Goal: Task Accomplishment & Management: Manage account settings

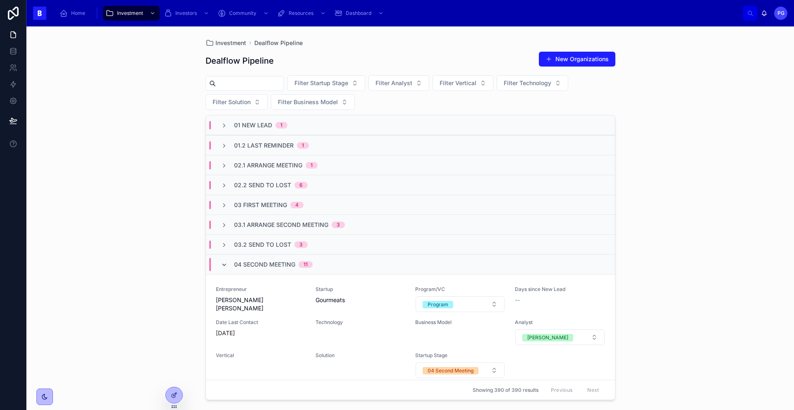
click at [226, 264] on icon at bounding box center [224, 265] width 7 height 7
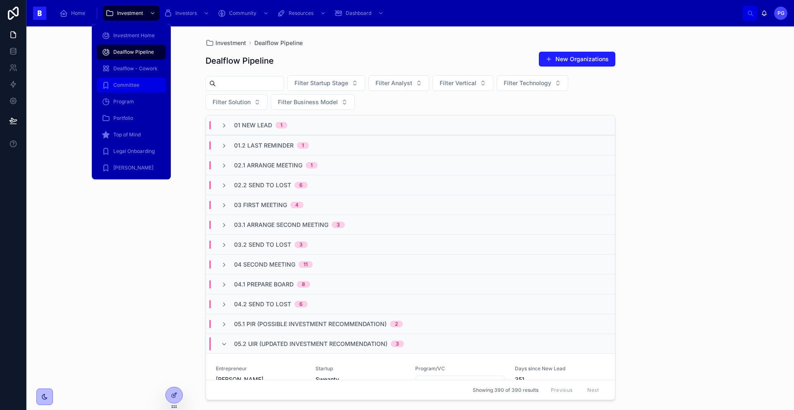
click at [129, 86] on span "Committee" at bounding box center [126, 85] width 26 height 7
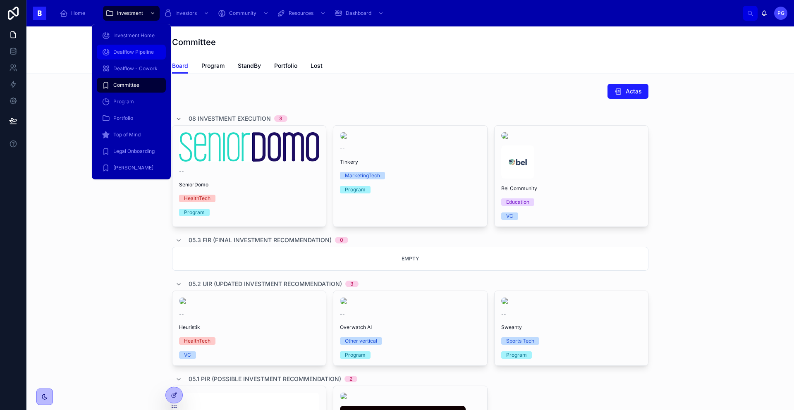
click at [134, 50] on span "Dealflow Pipeline" at bounding box center [133, 52] width 41 height 7
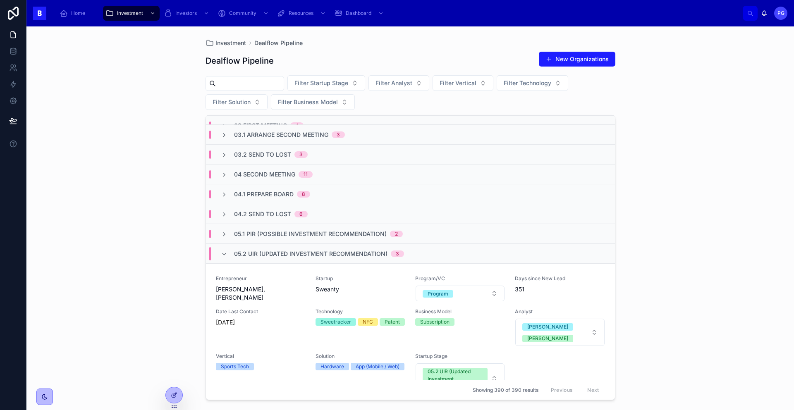
scroll to position [91, 0]
click at [222, 196] on icon at bounding box center [224, 194] width 7 height 7
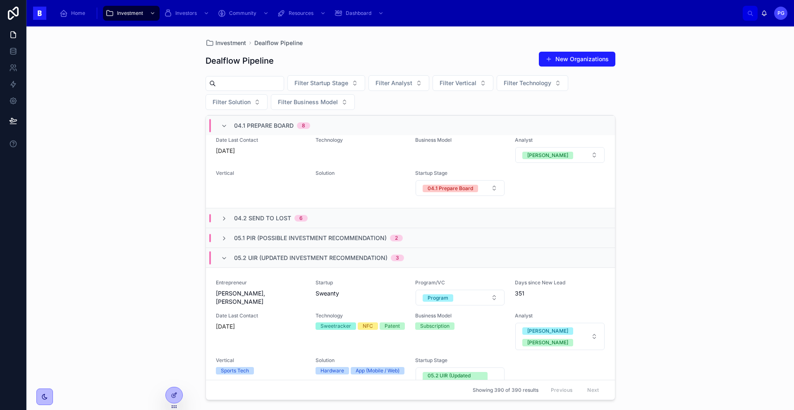
scroll to position [1044, 0]
click at [222, 218] on icon at bounding box center [224, 218] width 7 height 7
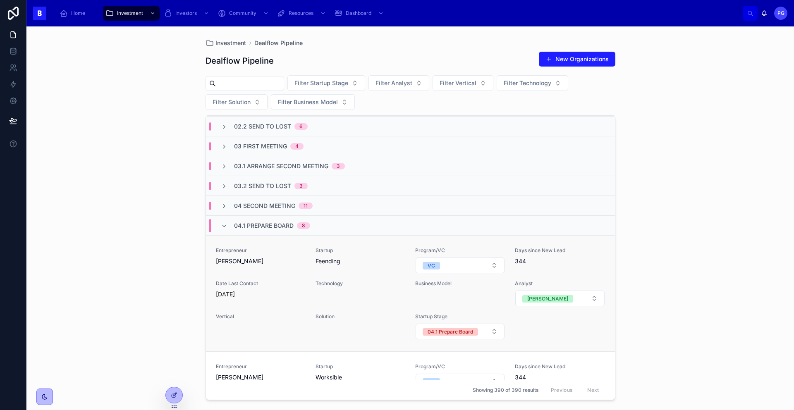
scroll to position [66, 0]
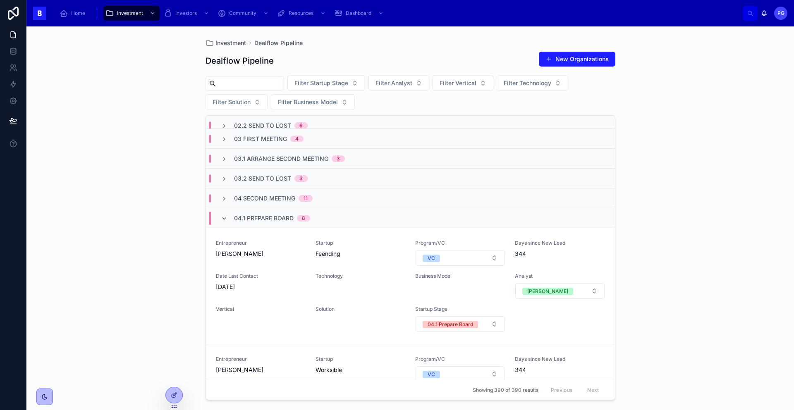
click at [224, 220] on icon at bounding box center [224, 218] width 7 height 7
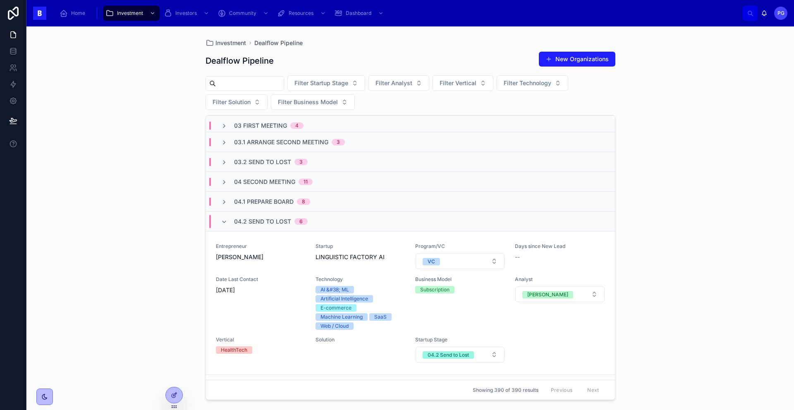
scroll to position [76, 0]
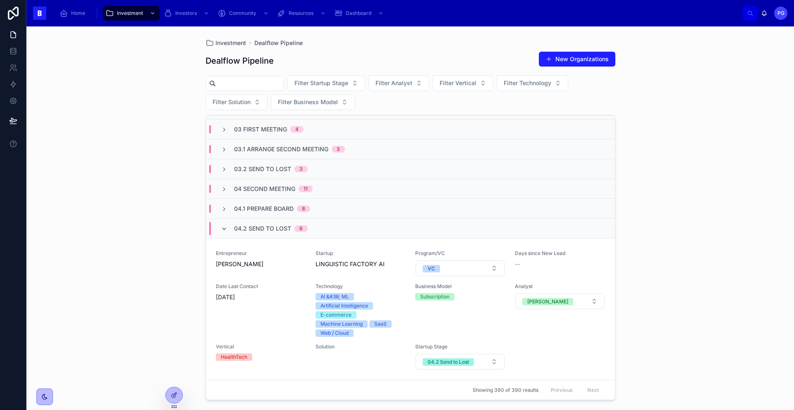
click at [222, 227] on icon at bounding box center [224, 229] width 7 height 7
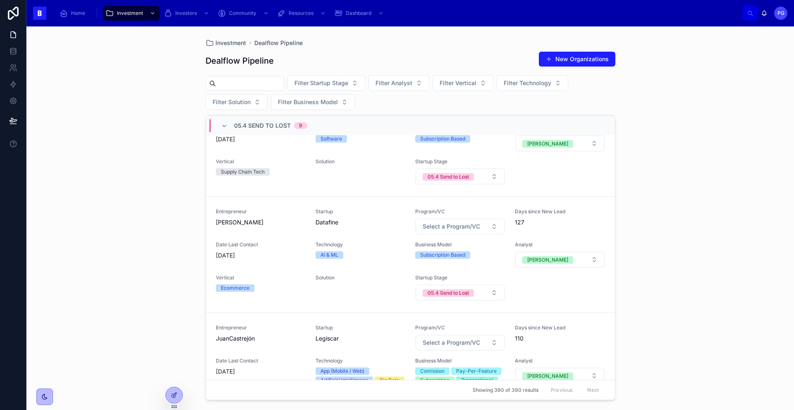
scroll to position [1296, 0]
click at [492, 284] on button "05.4 Send to Lost" at bounding box center [460, 292] width 89 height 16
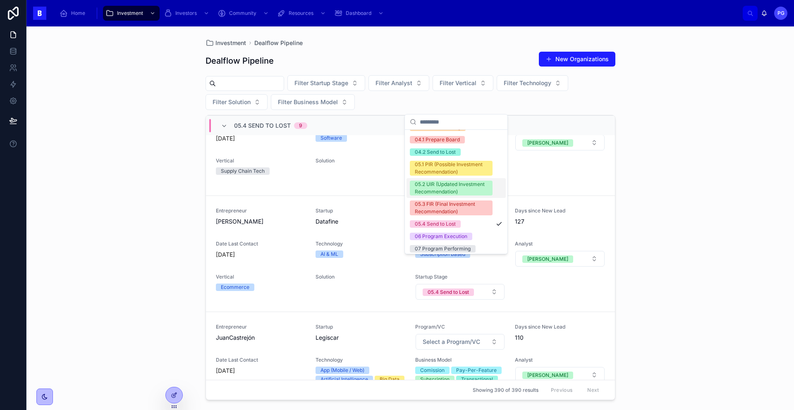
scroll to position [135, 0]
click at [470, 195] on div "05.2 UIR (Updated Investment Recommendation)" at bounding box center [451, 187] width 73 height 15
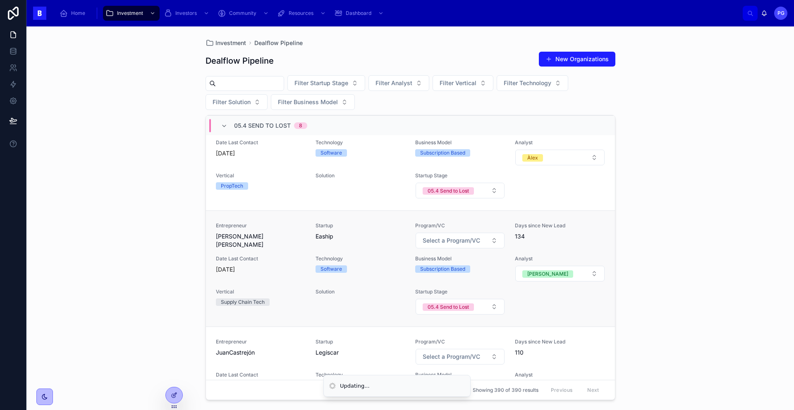
scroll to position [1275, 0]
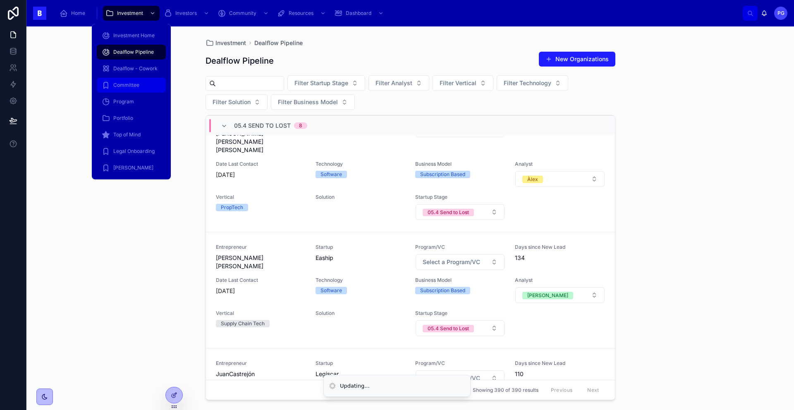
click at [137, 87] on span "Committee" at bounding box center [126, 85] width 26 height 7
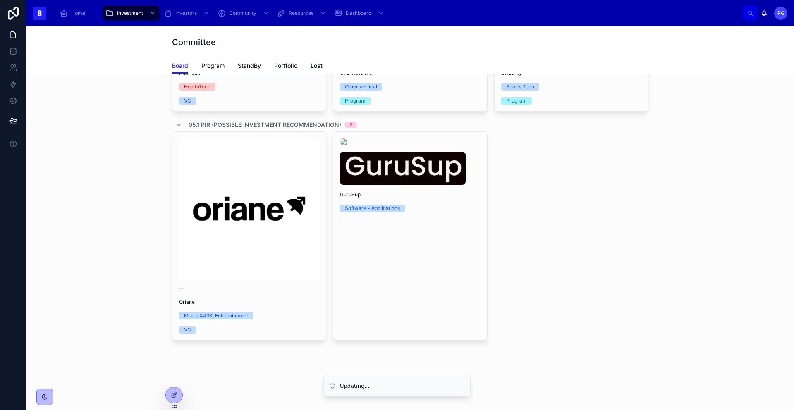
scroll to position [413, 0]
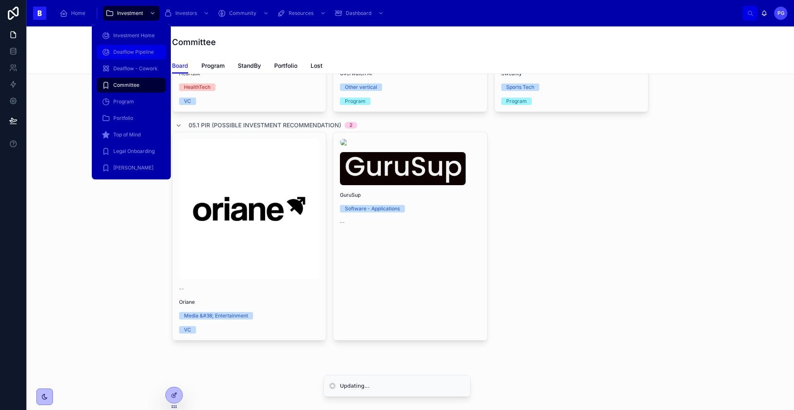
click at [140, 52] on span "Dealflow Pipeline" at bounding box center [133, 52] width 41 height 7
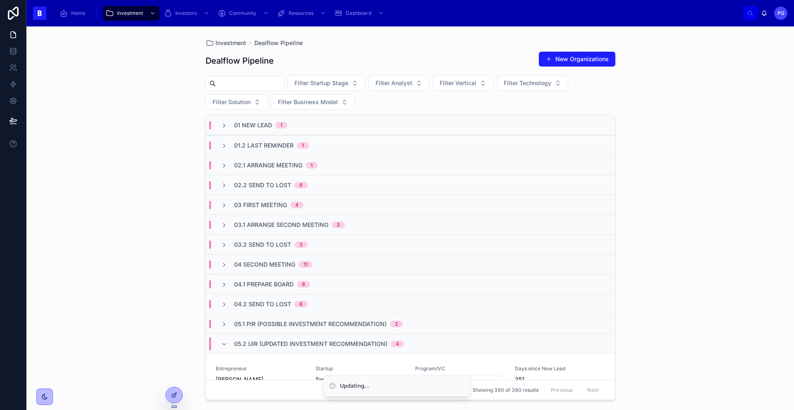
click at [226, 84] on input "text" at bounding box center [250, 84] width 68 height 12
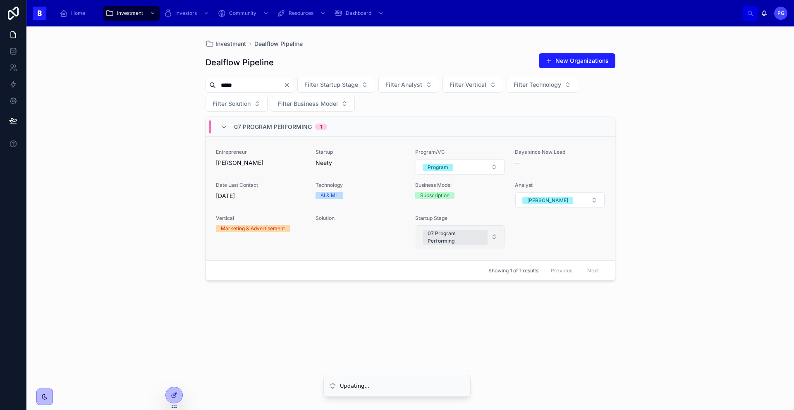
type input "*****"
click at [496, 238] on button "07 Program Performing" at bounding box center [460, 236] width 89 height 23
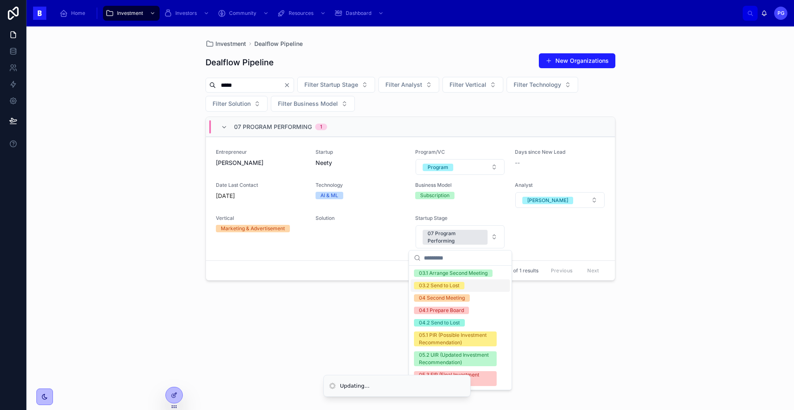
scroll to position [101, 0]
click at [489, 338] on span "05.1 PIR (Possible Investment Recommendation)" at bounding box center [455, 337] width 83 height 15
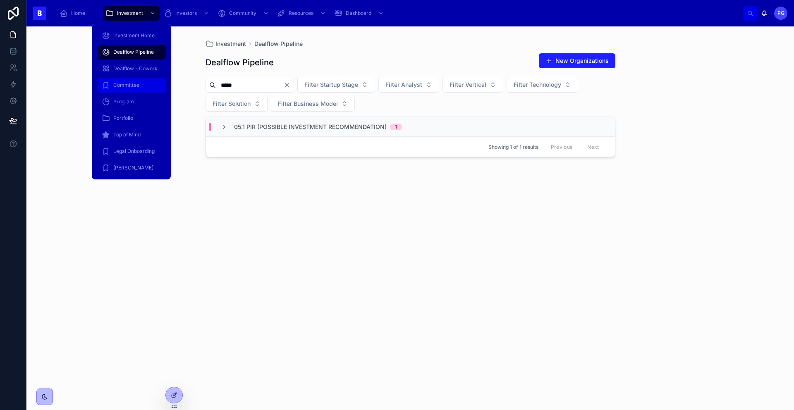
drag, startPoint x: 134, startPoint y: 90, endPoint x: 170, endPoint y: 96, distance: 36.1
click at [134, 90] on div "Committee" at bounding box center [131, 85] width 59 height 13
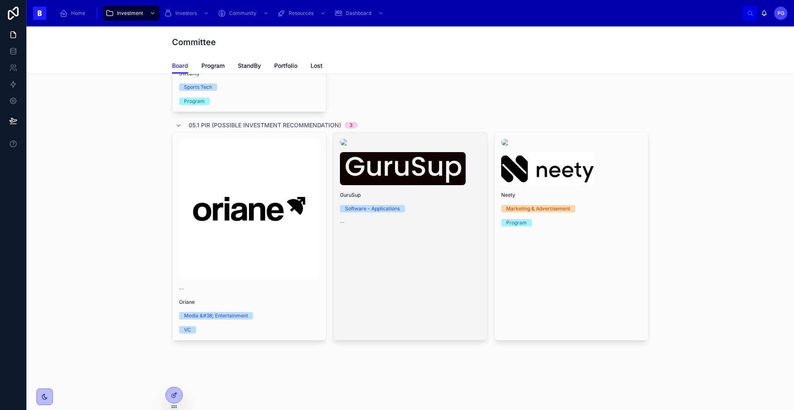
scroll to position [535, 0]
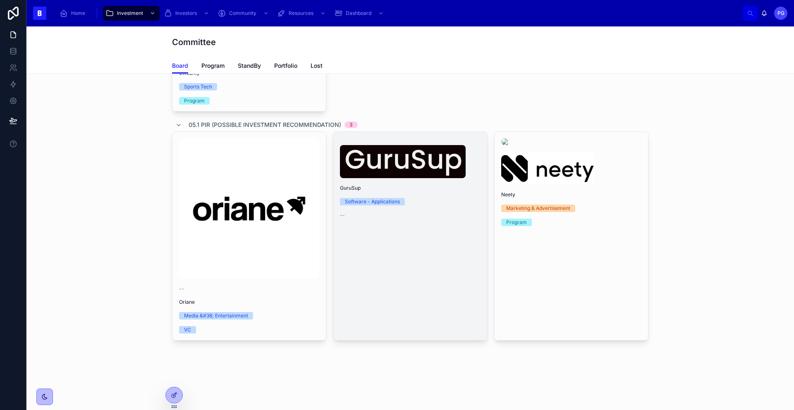
scroll to position [535, 0]
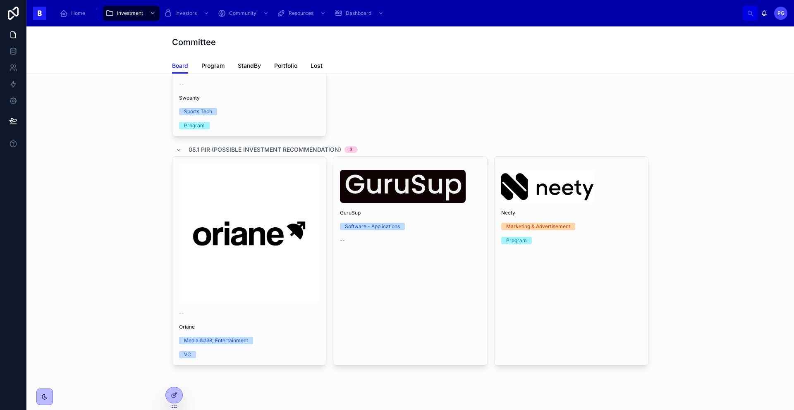
scroll to position [295, 0]
